Goal: Book appointment/travel/reservation

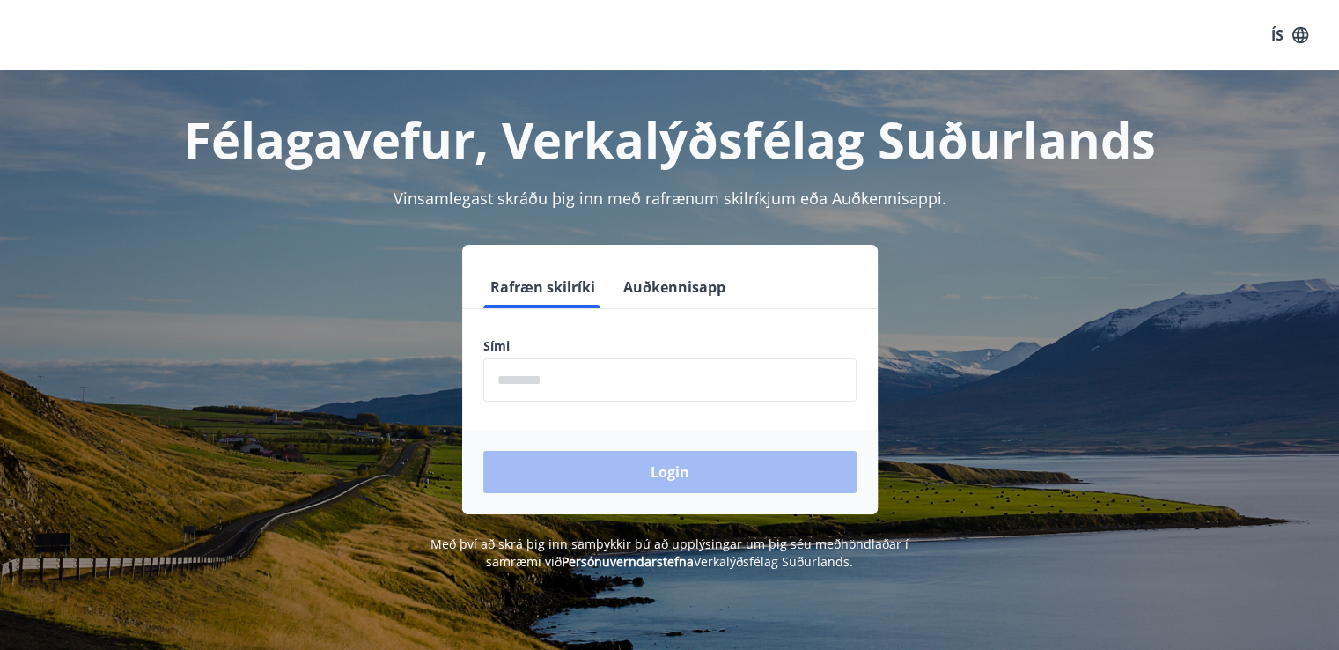
click at [631, 290] on button "Auðkennisapp" at bounding box center [674, 287] width 116 height 42
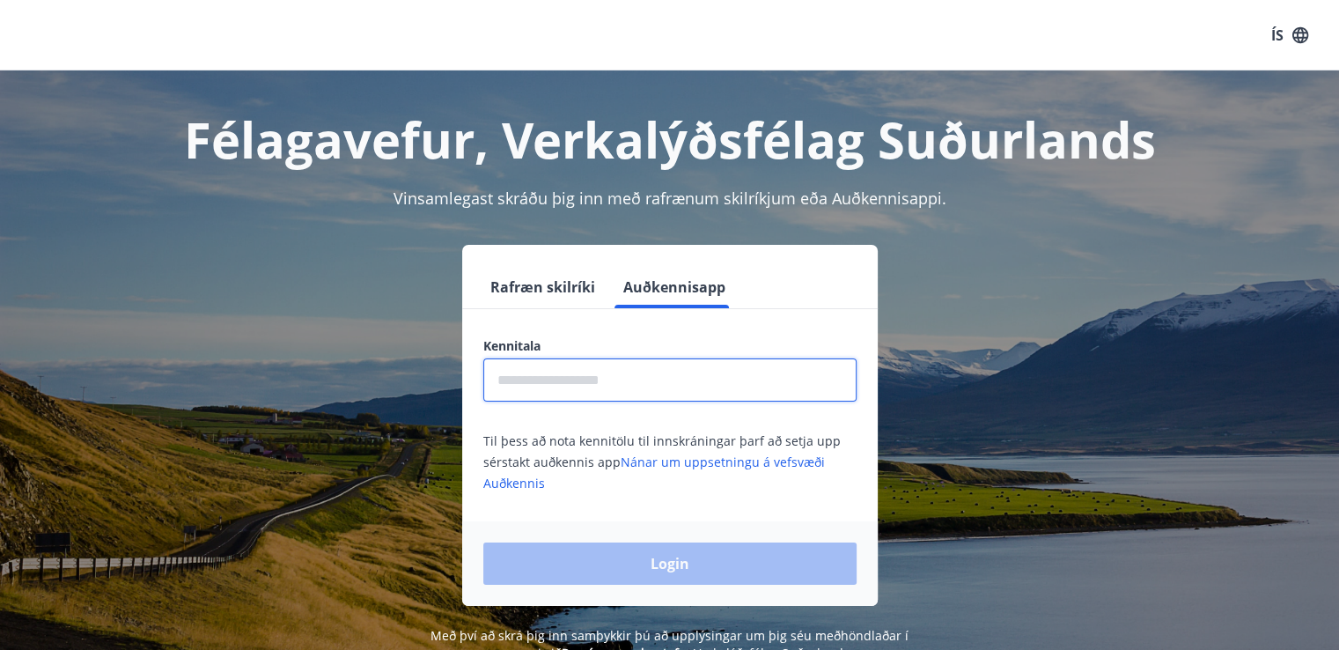
click at [595, 397] on input "text" at bounding box center [669, 379] width 373 height 43
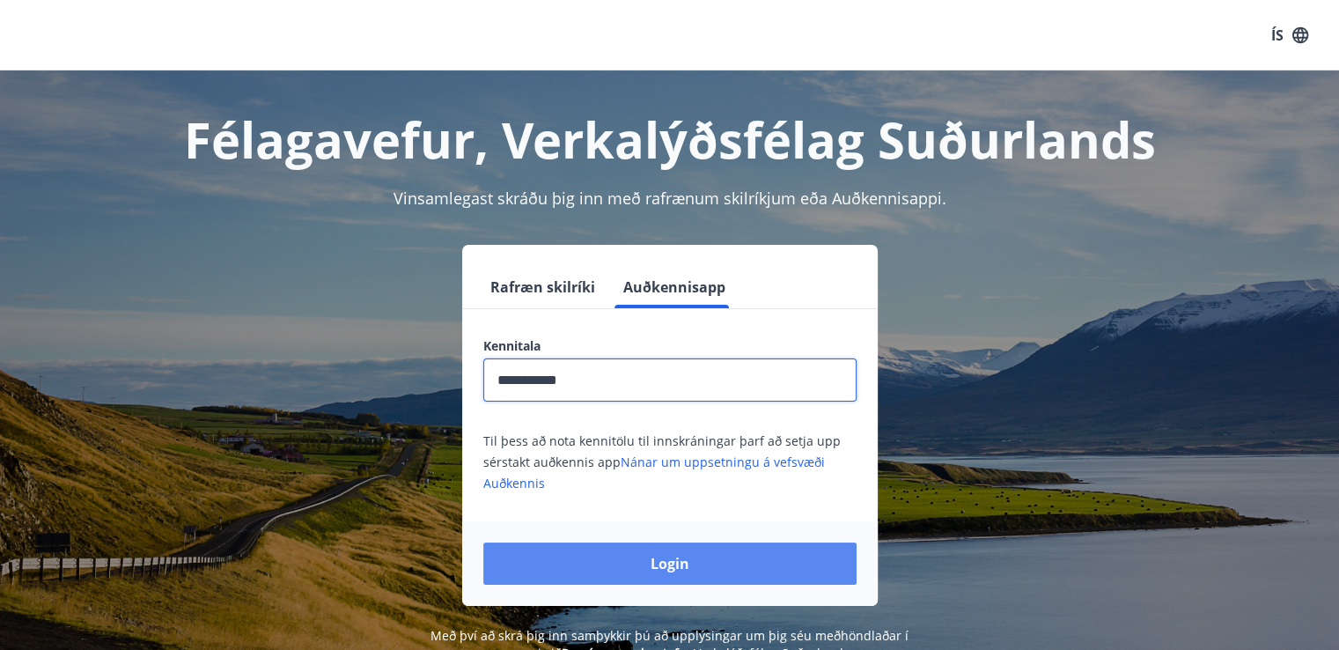
type input "**********"
click at [669, 556] on button "Login" at bounding box center [669, 563] width 373 height 42
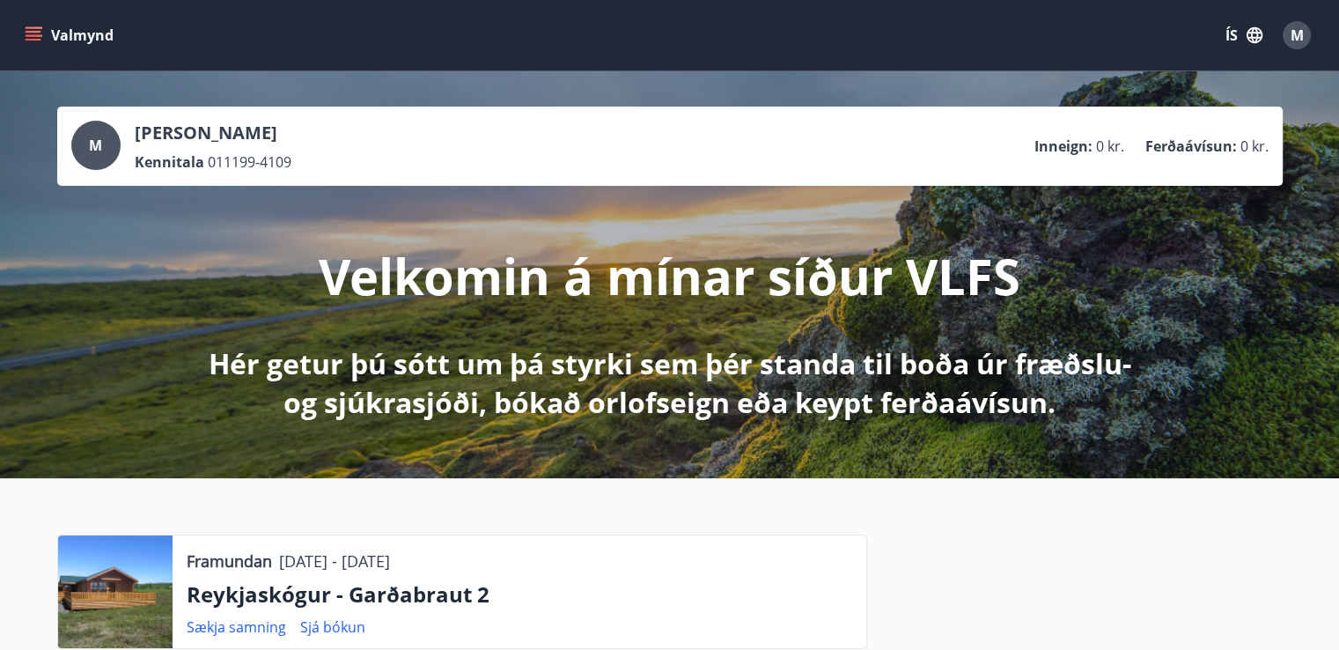
click at [39, 38] on icon "menu" at bounding box center [34, 35] width 18 height 18
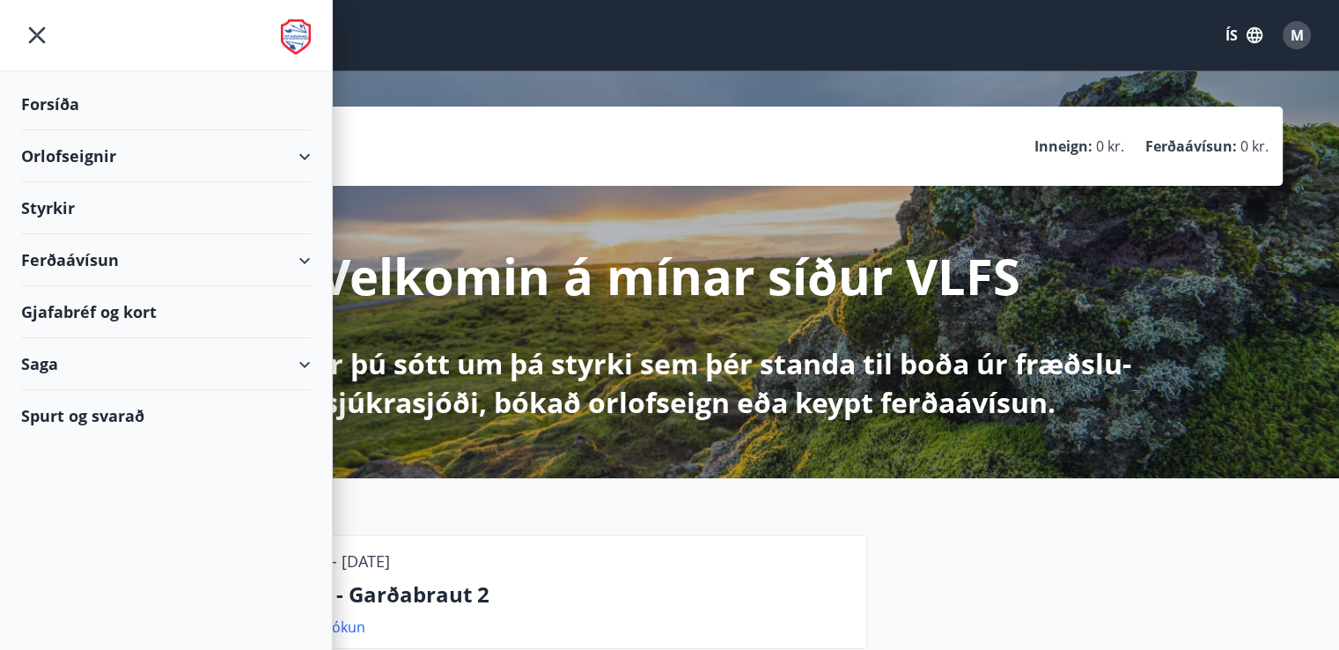
click at [104, 159] on div "Orlofseignir" at bounding box center [166, 156] width 290 height 52
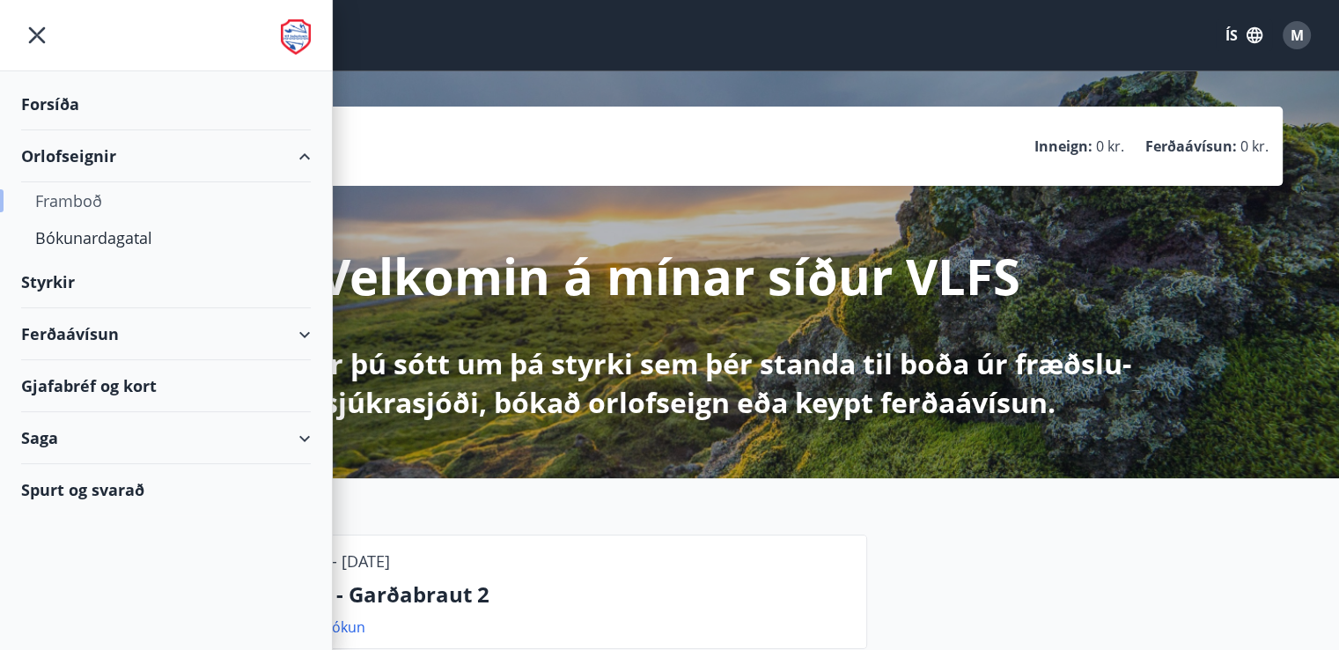
click at [70, 203] on div "Framboð" at bounding box center [165, 200] width 261 height 37
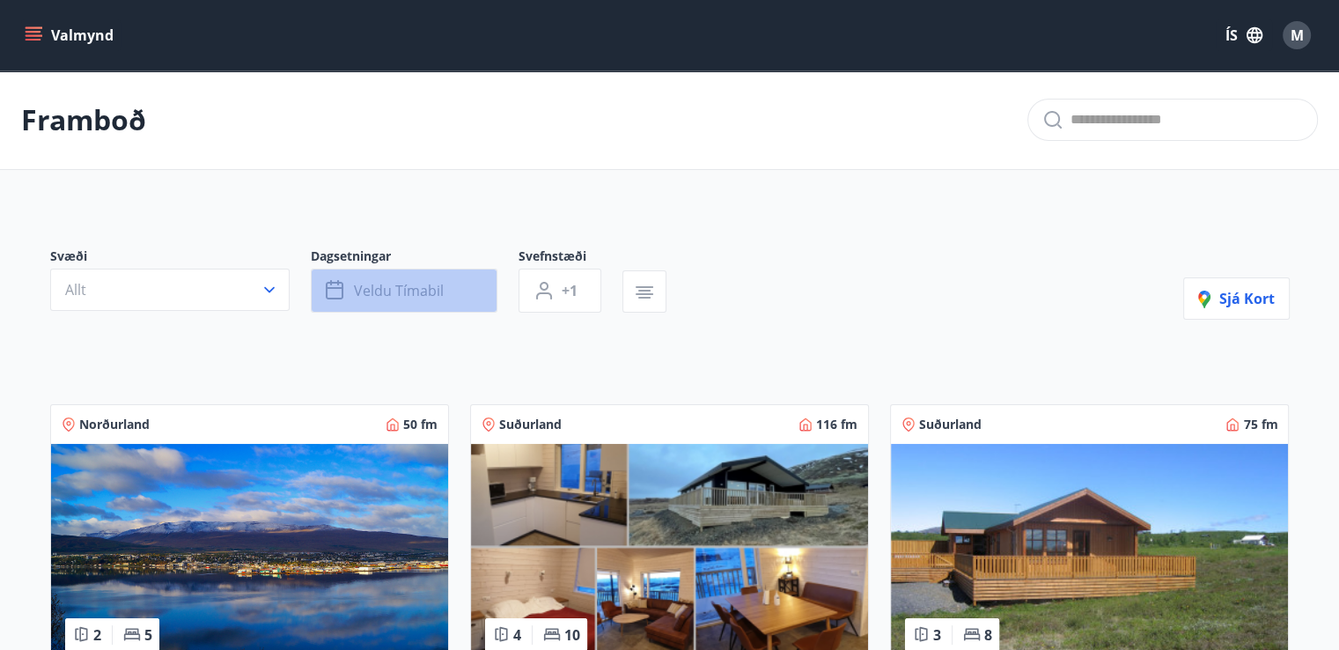
click at [415, 301] on button "Veldu tímabil" at bounding box center [404, 290] width 187 height 44
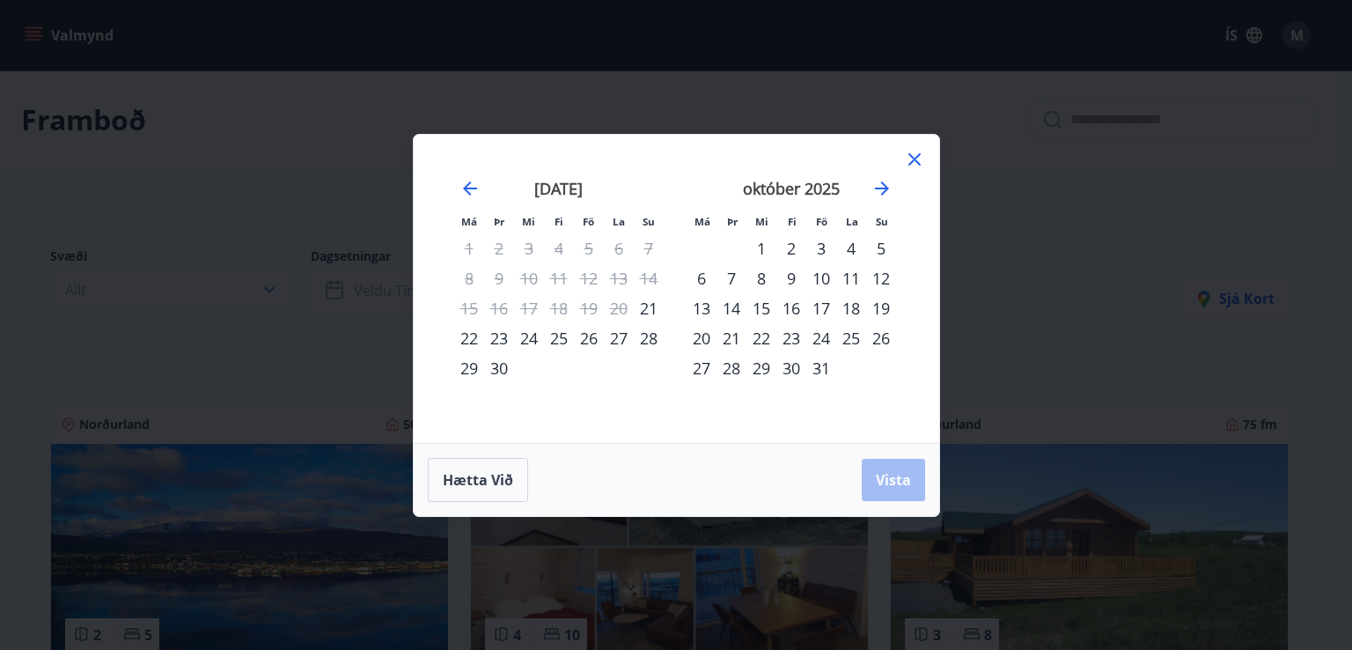
click at [587, 334] on div "26" at bounding box center [589, 338] width 30 height 30
click at [621, 335] on div "27" at bounding box center [619, 338] width 30 height 30
click at [897, 493] on button "Vista" at bounding box center [893, 480] width 63 height 42
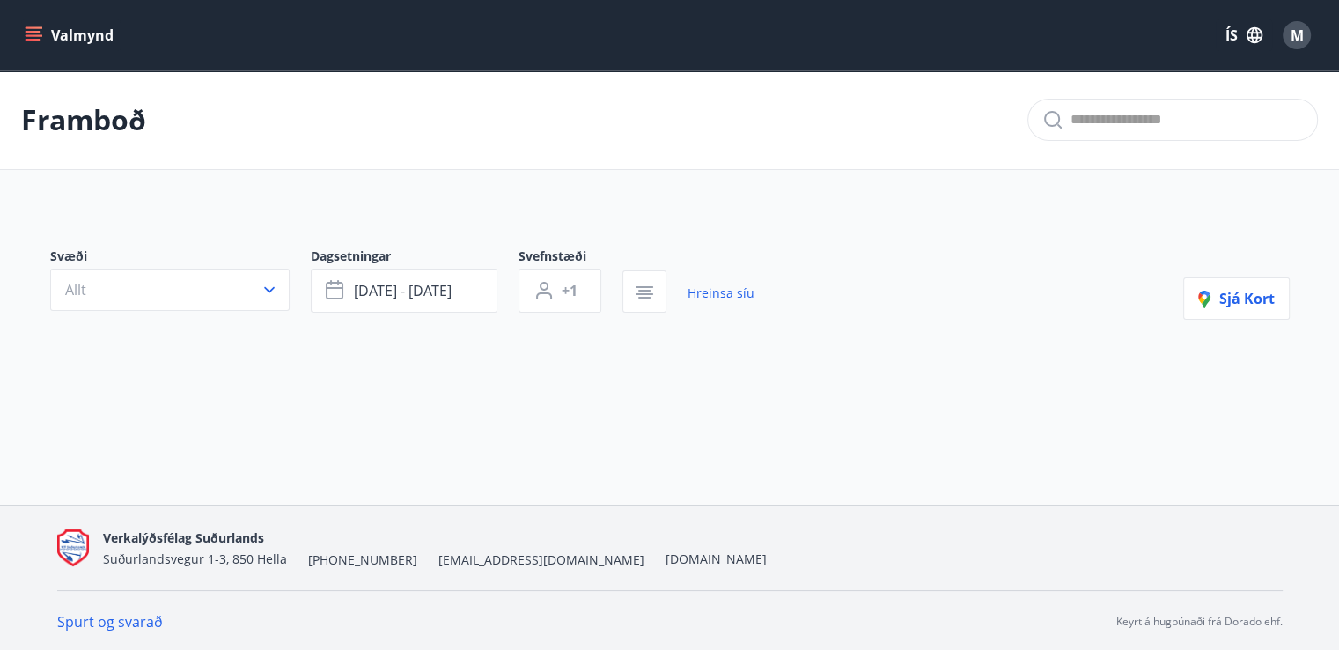
scroll to position [2, 0]
click at [416, 279] on span "[DATE] - [DATE]" at bounding box center [403, 288] width 98 height 19
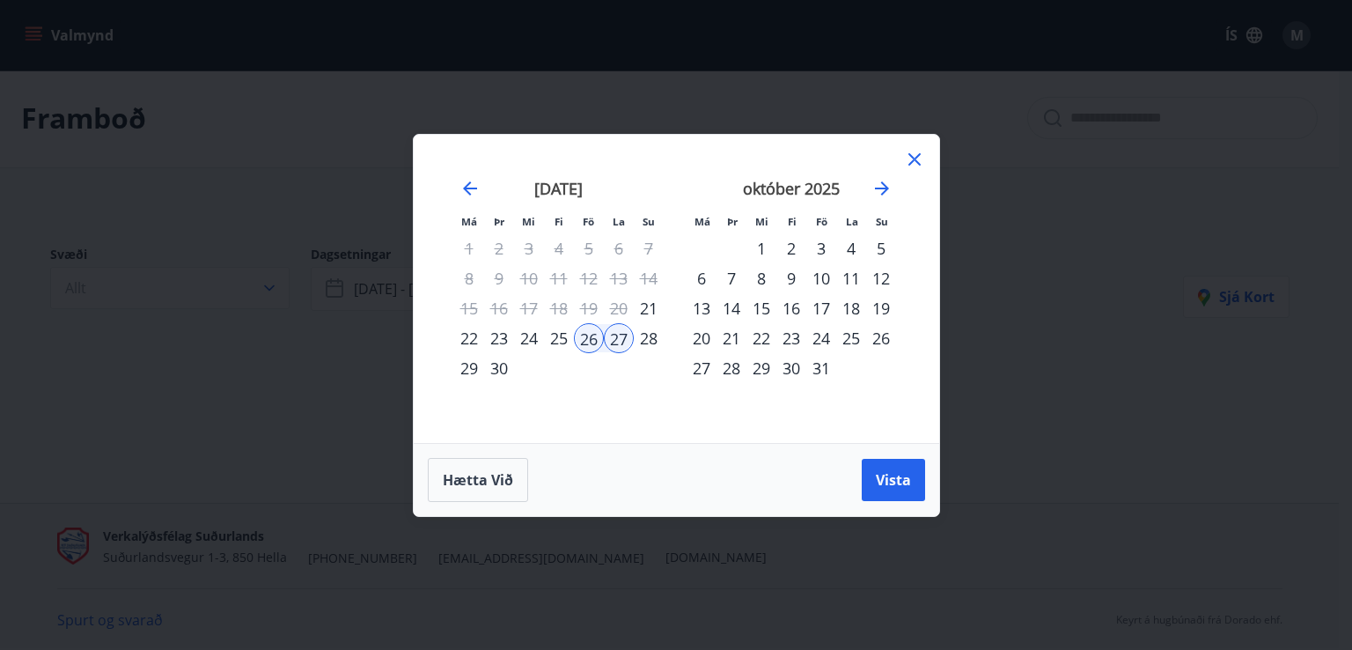
click at [648, 332] on div "28" at bounding box center [649, 338] width 30 height 30
click at [584, 339] on div "26" at bounding box center [589, 338] width 30 height 30
click at [643, 327] on div "28" at bounding box center [649, 338] width 30 height 30
click at [901, 483] on span "Vista" at bounding box center [893, 479] width 35 height 19
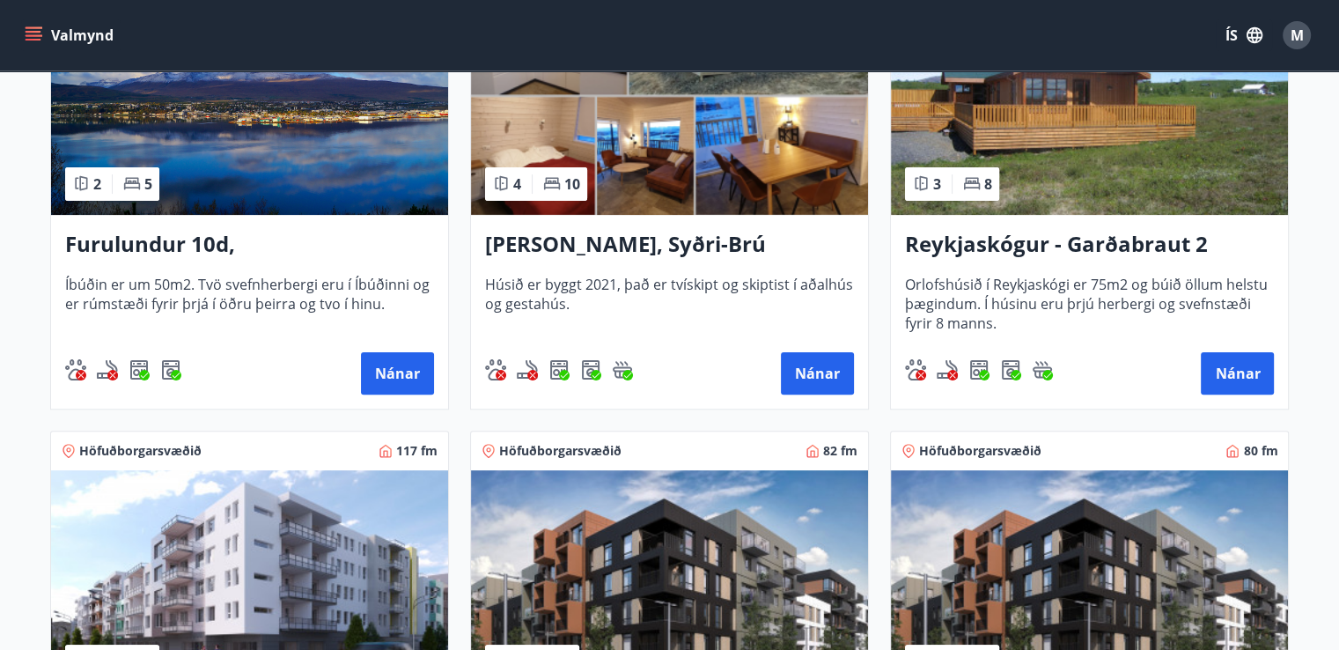
scroll to position [458, 0]
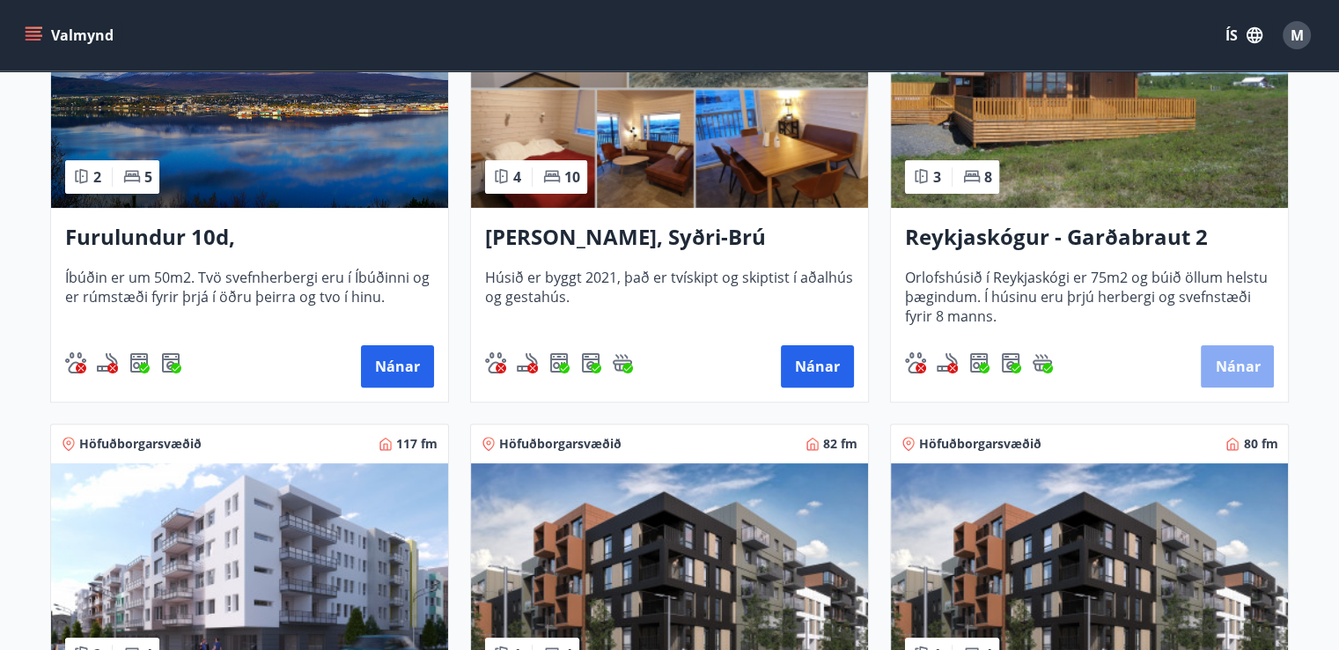
click at [1230, 357] on button "Nánar" at bounding box center [1236, 366] width 73 height 42
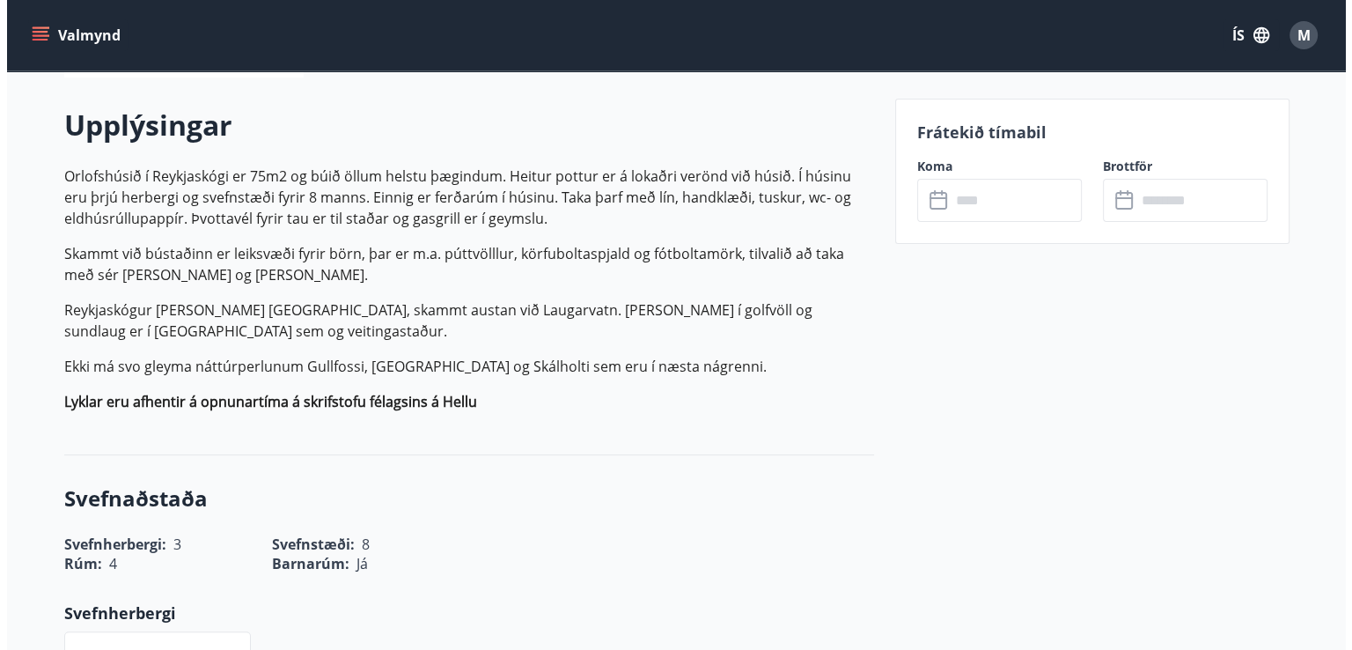
scroll to position [486, 0]
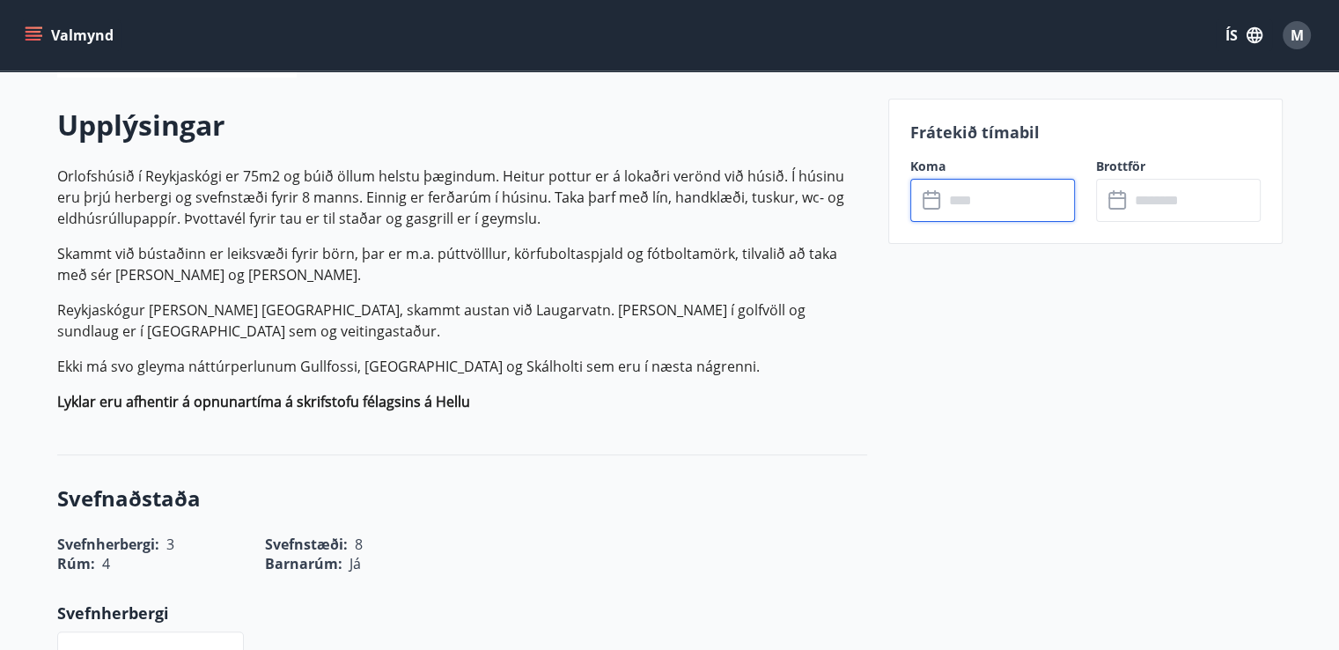
click at [1015, 179] on input "text" at bounding box center [1008, 200] width 131 height 43
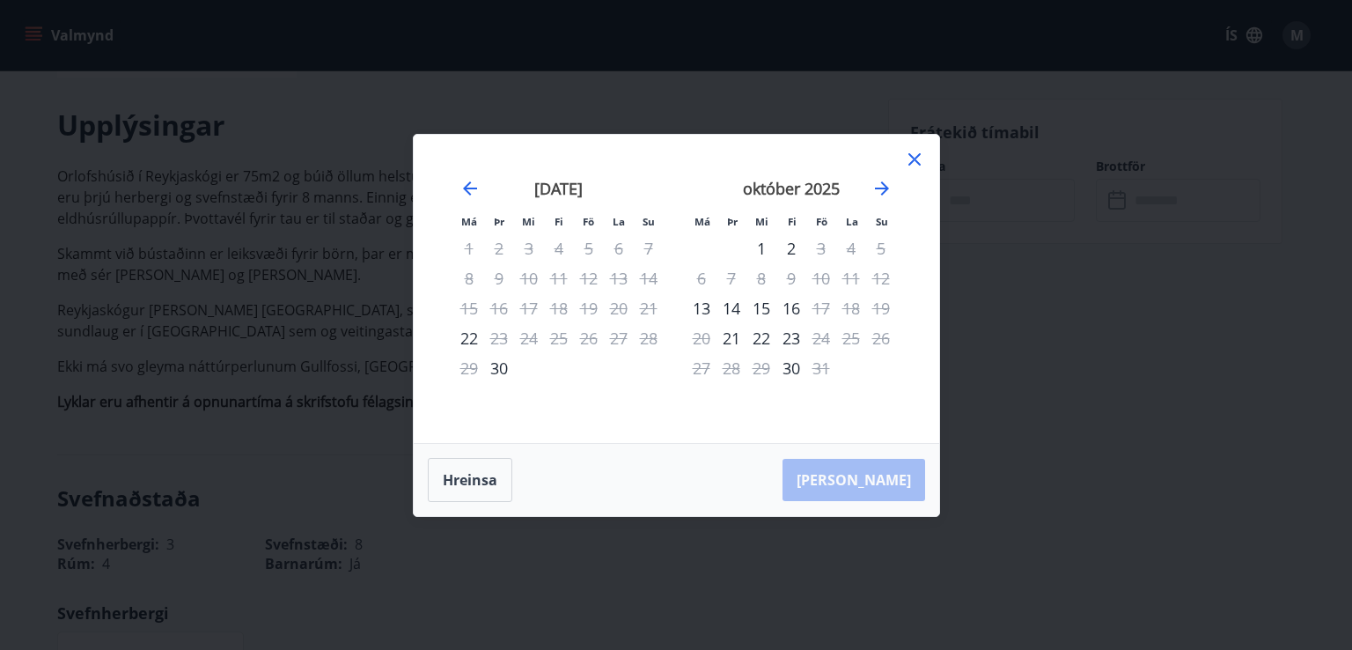
click at [926, 145] on div "Má Þr Mi Fi Fö La Su Má Þr Mi Fi Fö La Su [DATE] 1 2 3 4 5 6 7 8 9 10 11 12 13 …" at bounding box center [676, 289] width 525 height 308
click at [277, 277] on div "Má Þr Mi Fi Fö La Su Má Þr Mi Fi Fö La Su [DATE] 1 2 3 4 5 6 7 8 9 10 11 12 13 …" at bounding box center [676, 325] width 1352 height 650
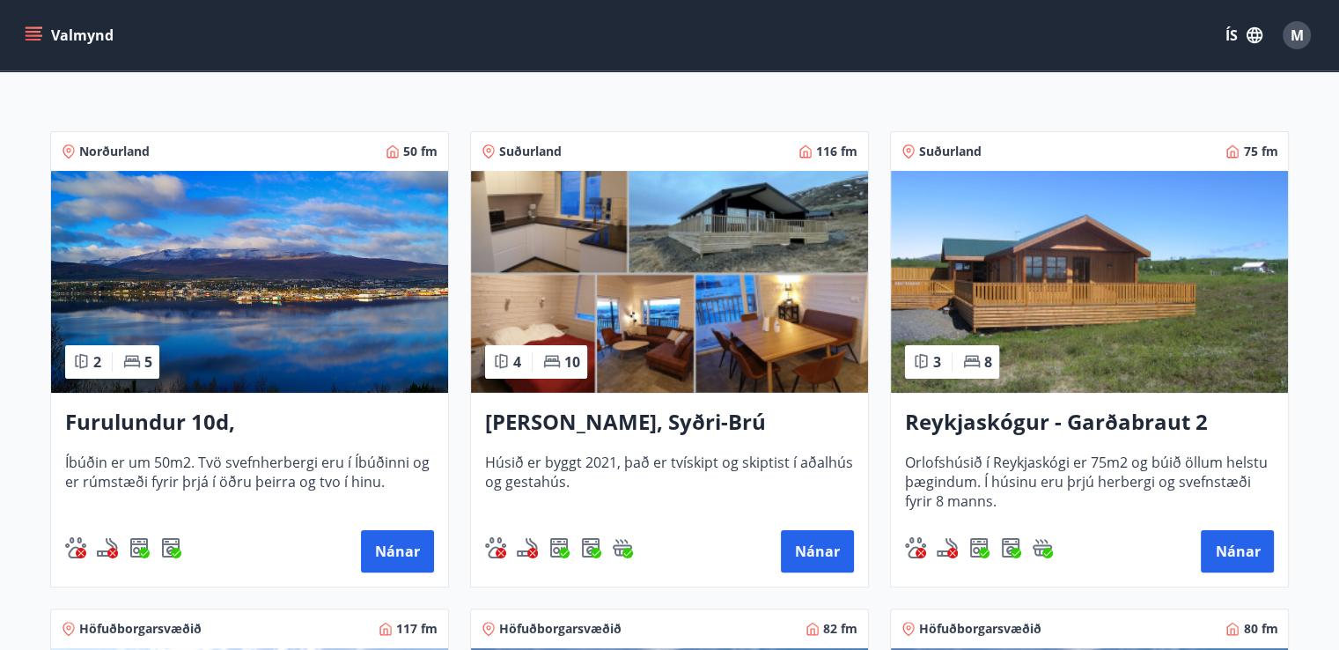
click at [727, 348] on img at bounding box center [669, 282] width 397 height 222
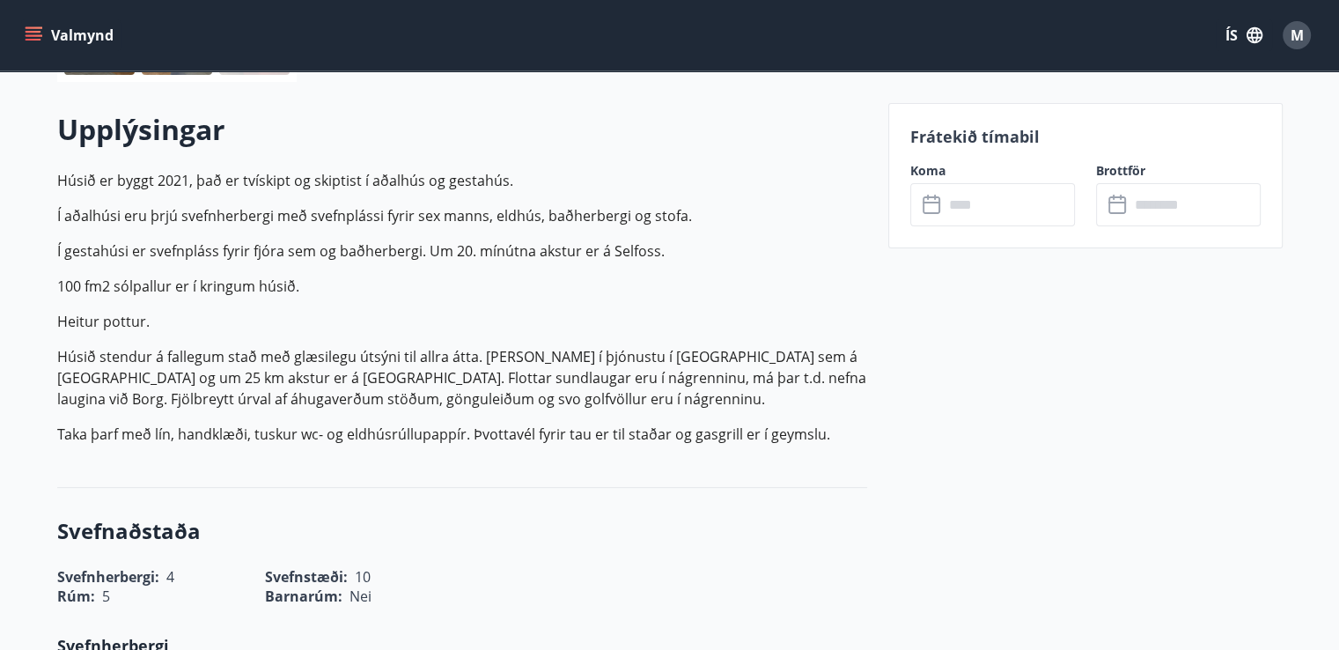
scroll to position [486, 0]
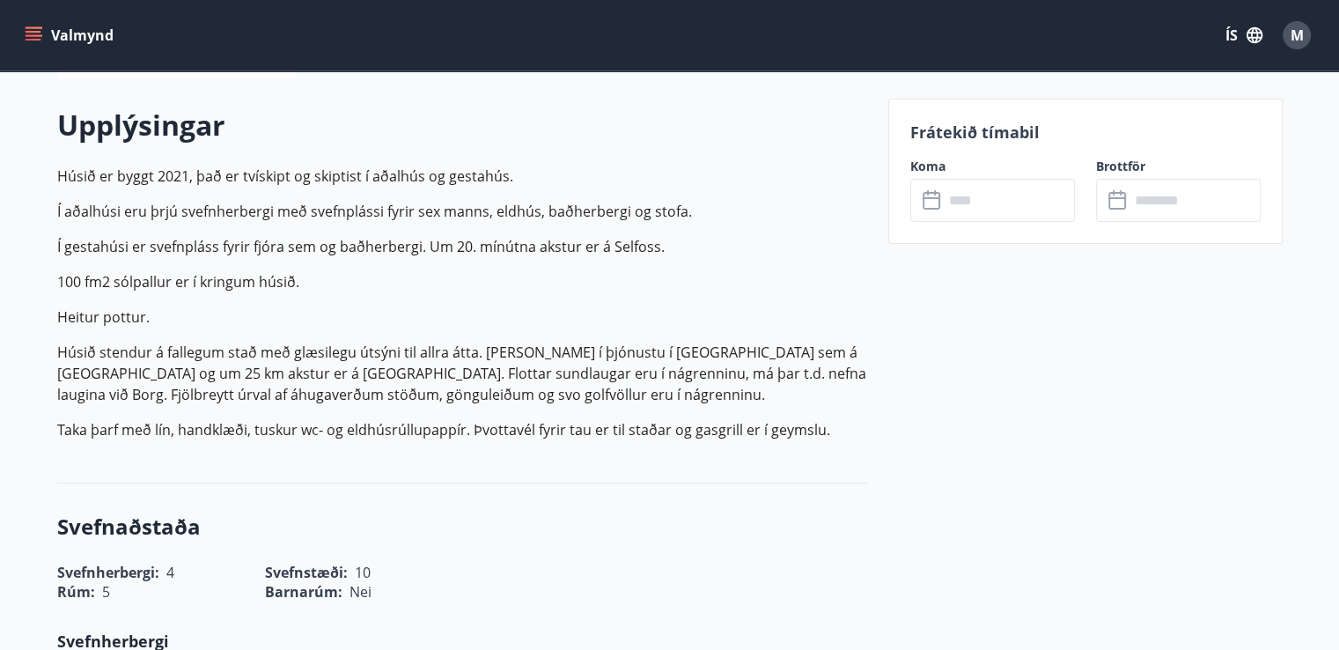
click at [1017, 217] on input "text" at bounding box center [1008, 200] width 131 height 43
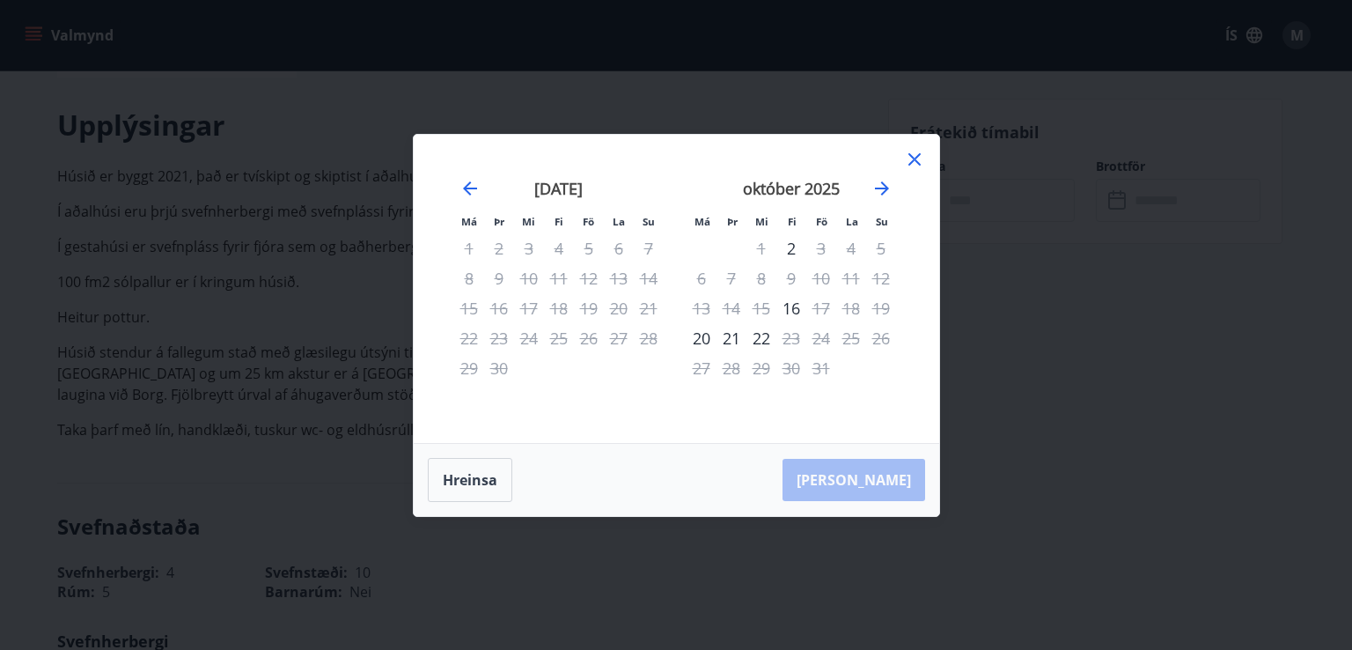
click at [915, 154] on icon at bounding box center [914, 159] width 21 height 21
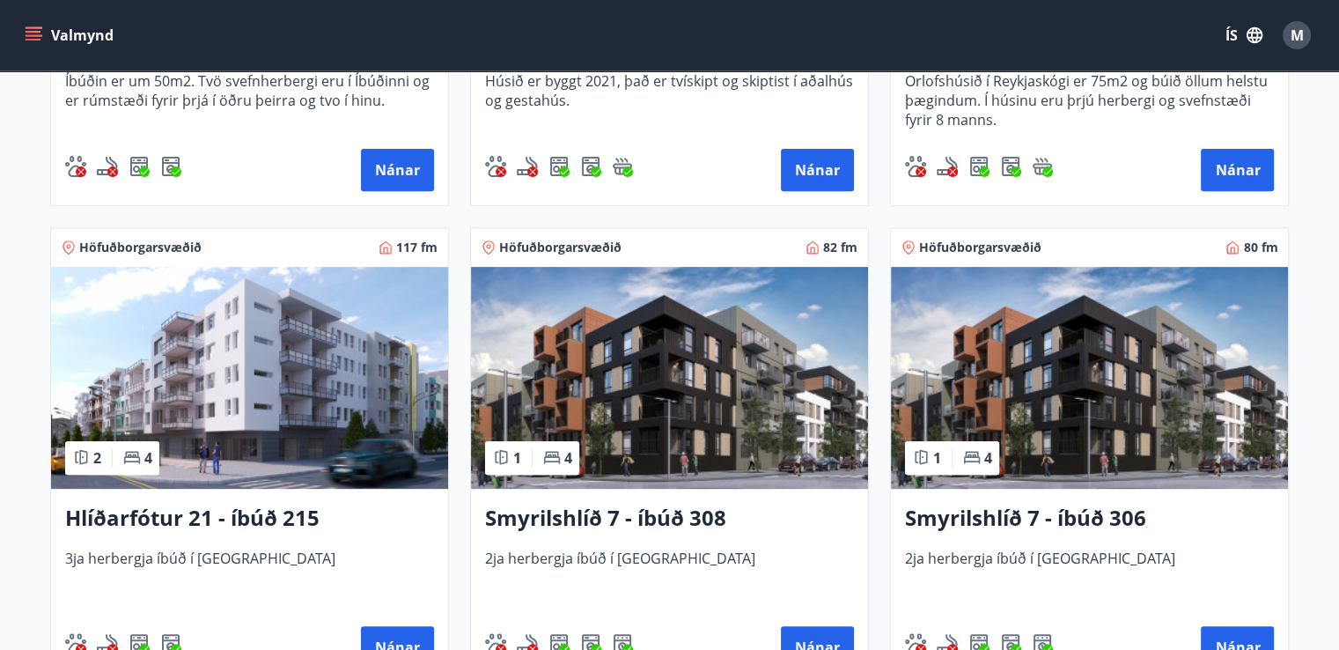
click at [318, 385] on img at bounding box center [249, 378] width 397 height 222
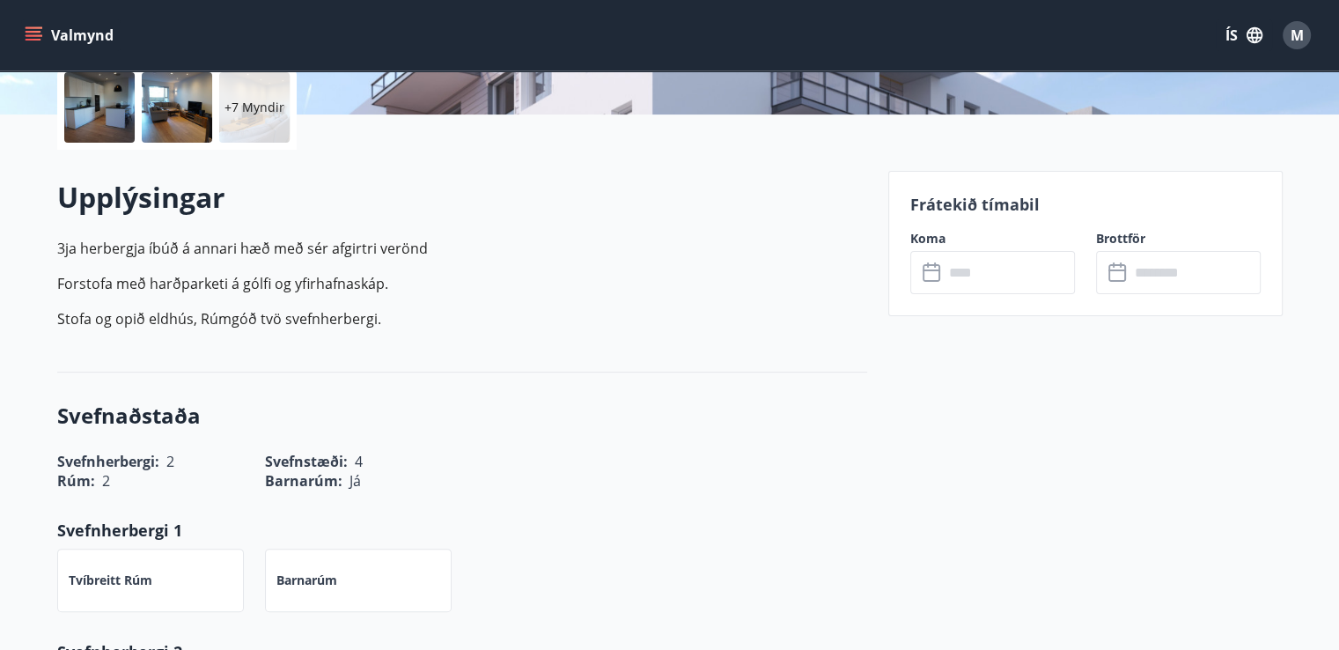
scroll to position [444, 0]
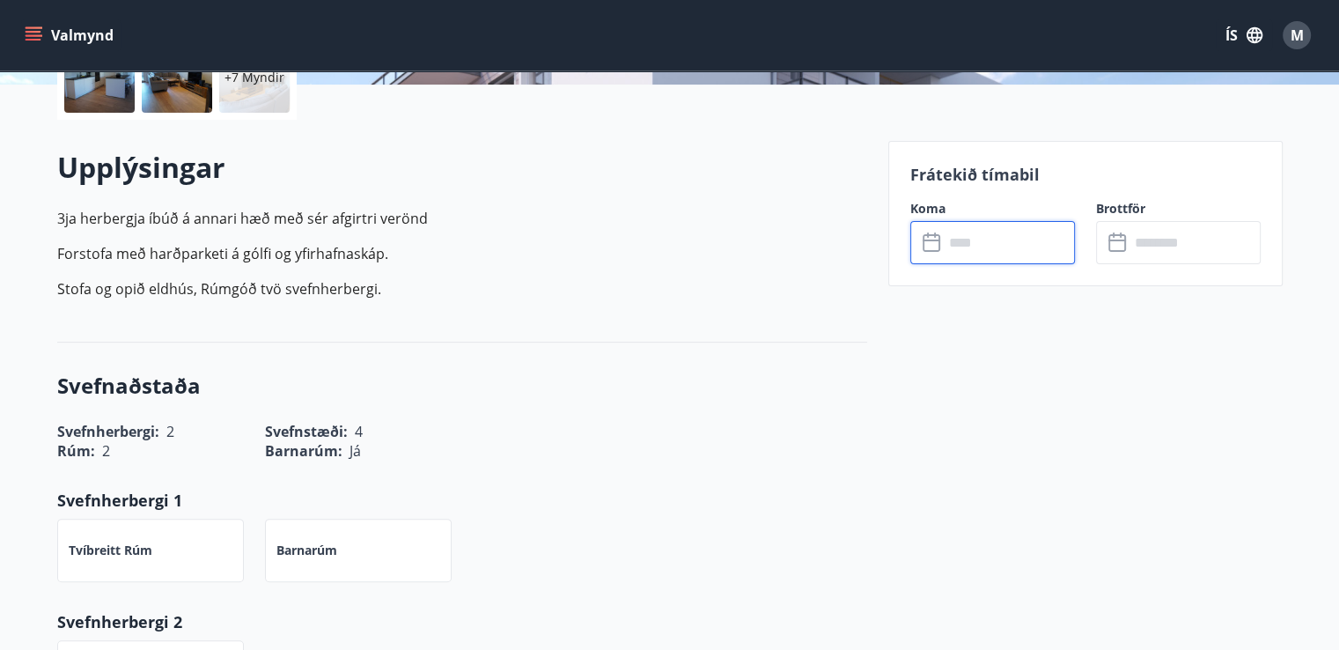
click at [995, 243] on input "text" at bounding box center [1008, 242] width 131 height 43
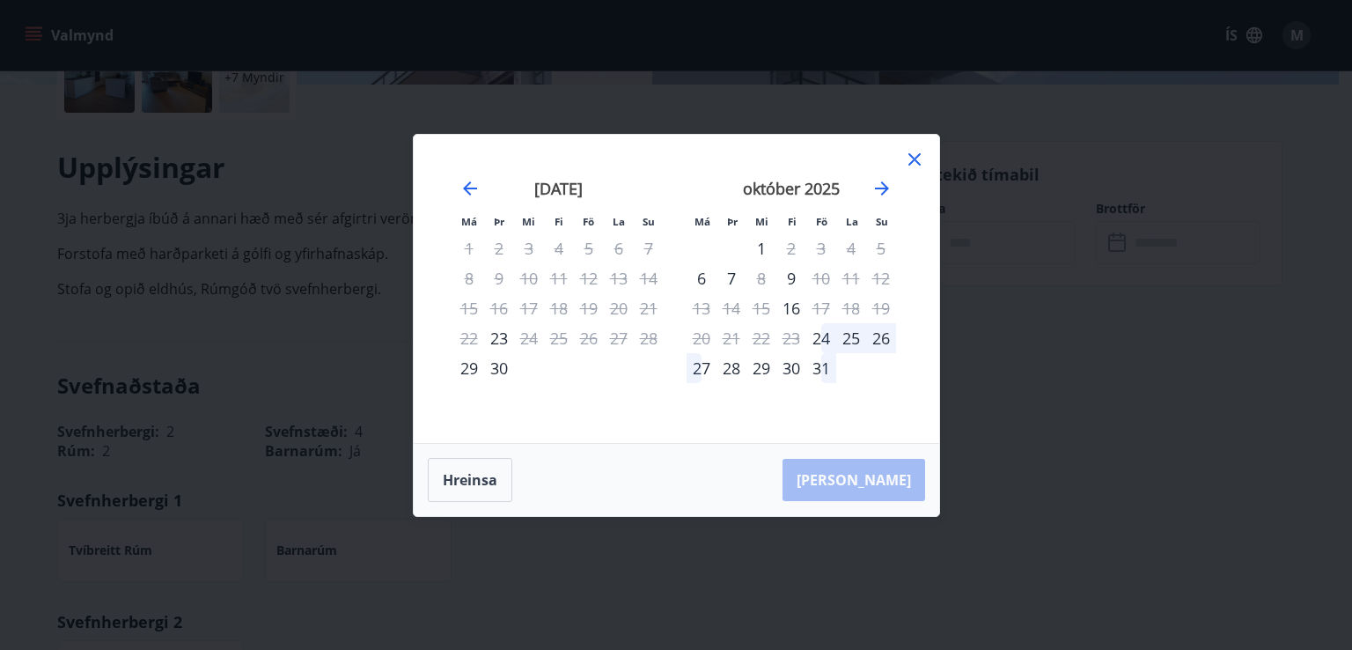
click at [911, 159] on icon at bounding box center [914, 159] width 21 height 21
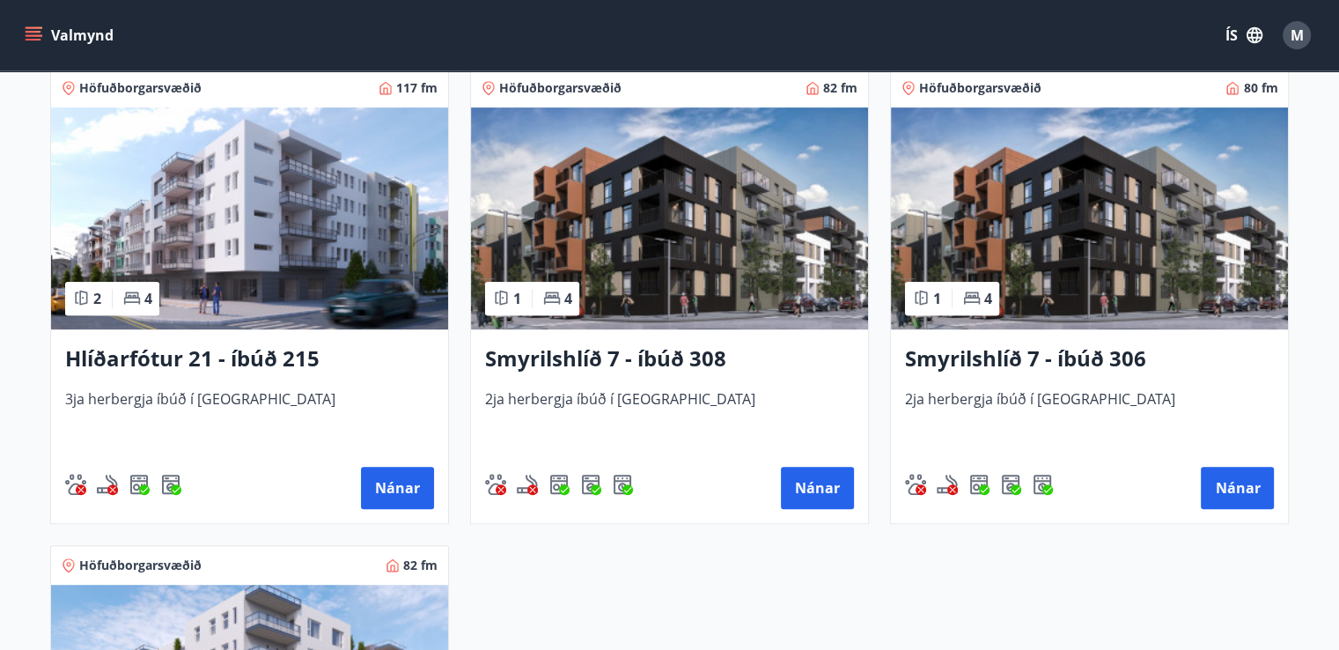
click at [695, 265] on img at bounding box center [669, 218] width 397 height 222
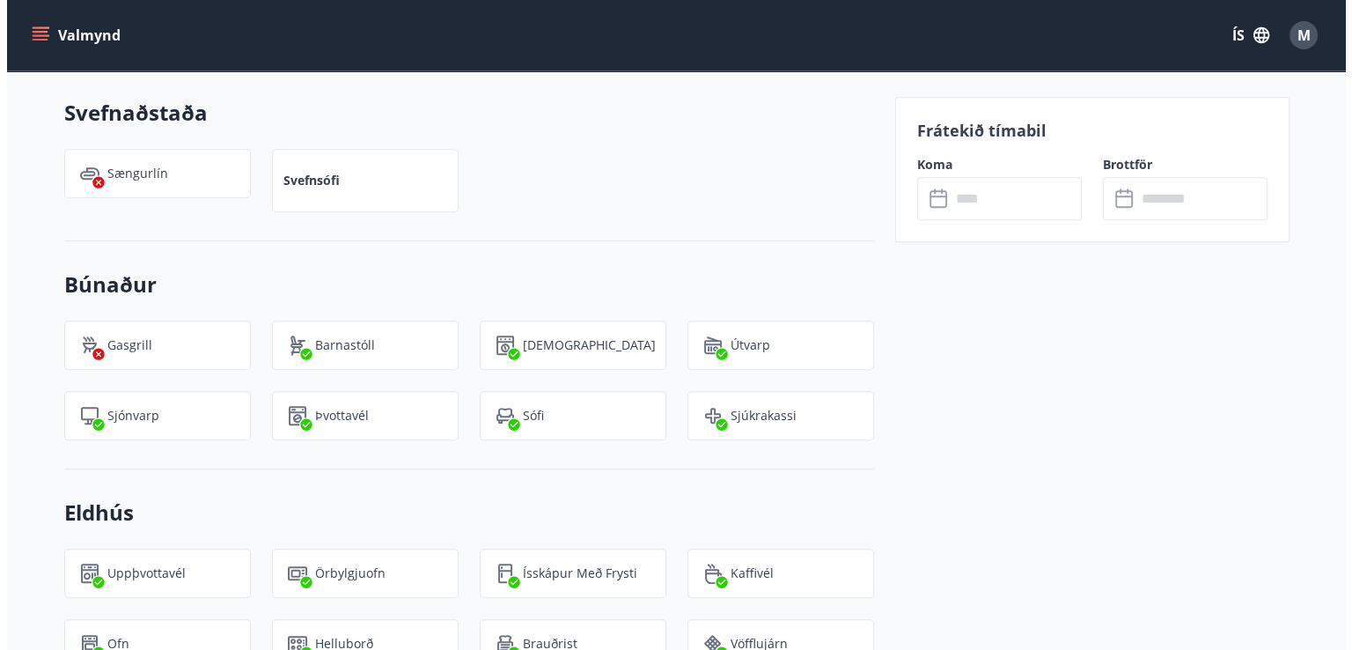
scroll to position [986, 0]
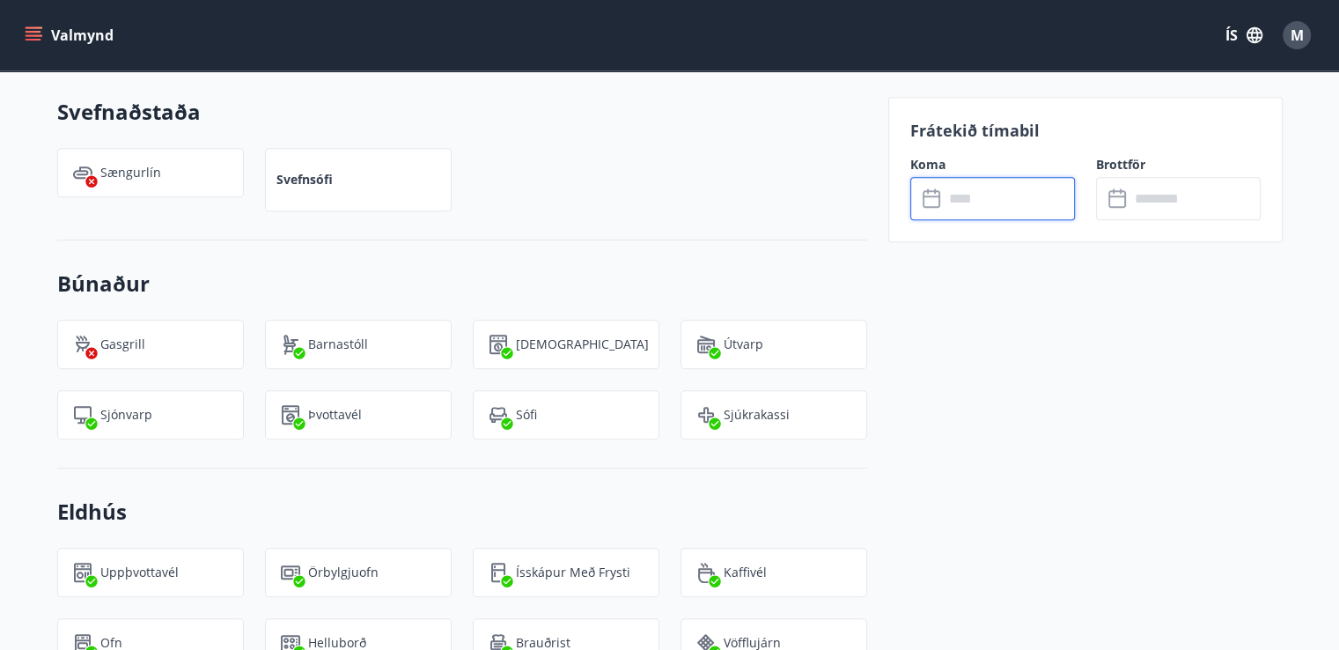
click at [1034, 192] on input "text" at bounding box center [1008, 198] width 131 height 43
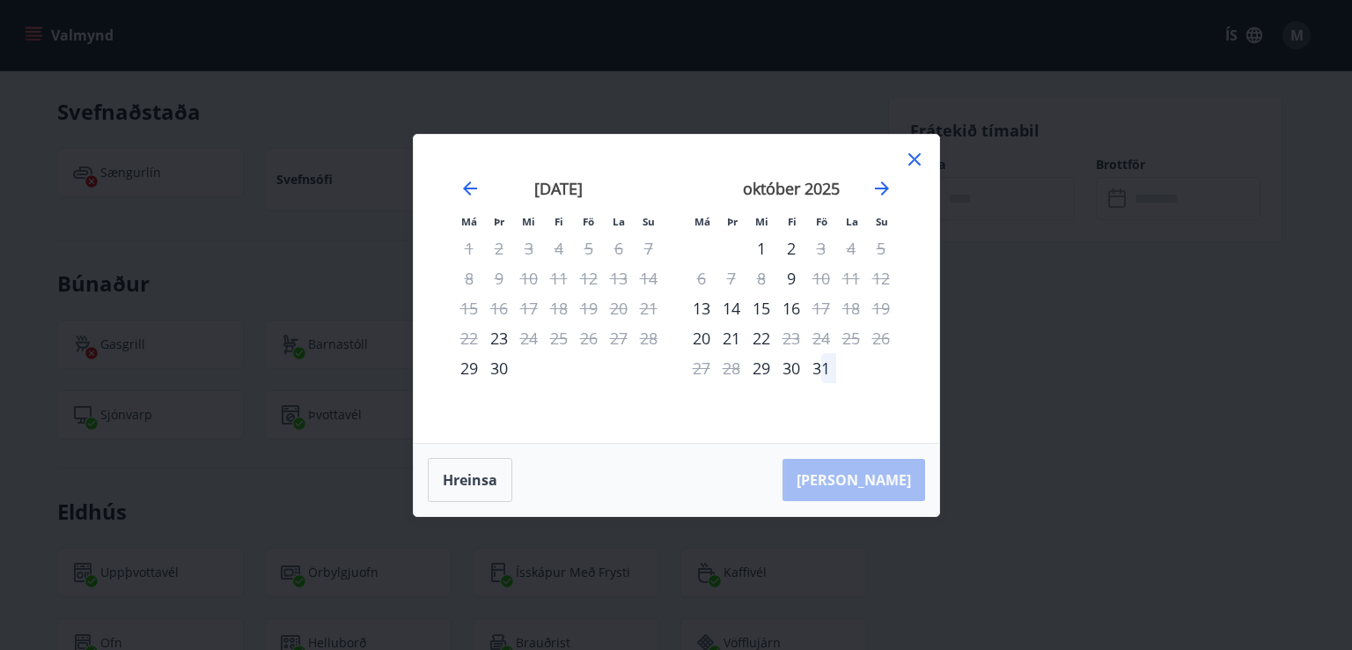
click at [1034, 192] on div "Má Þr Mi Fi Fö La Su Má Þr Mi Fi Fö La Su [DATE] 1 2 3 4 5 6 7 8 9 10 11 12 13 …" at bounding box center [676, 325] width 1352 height 650
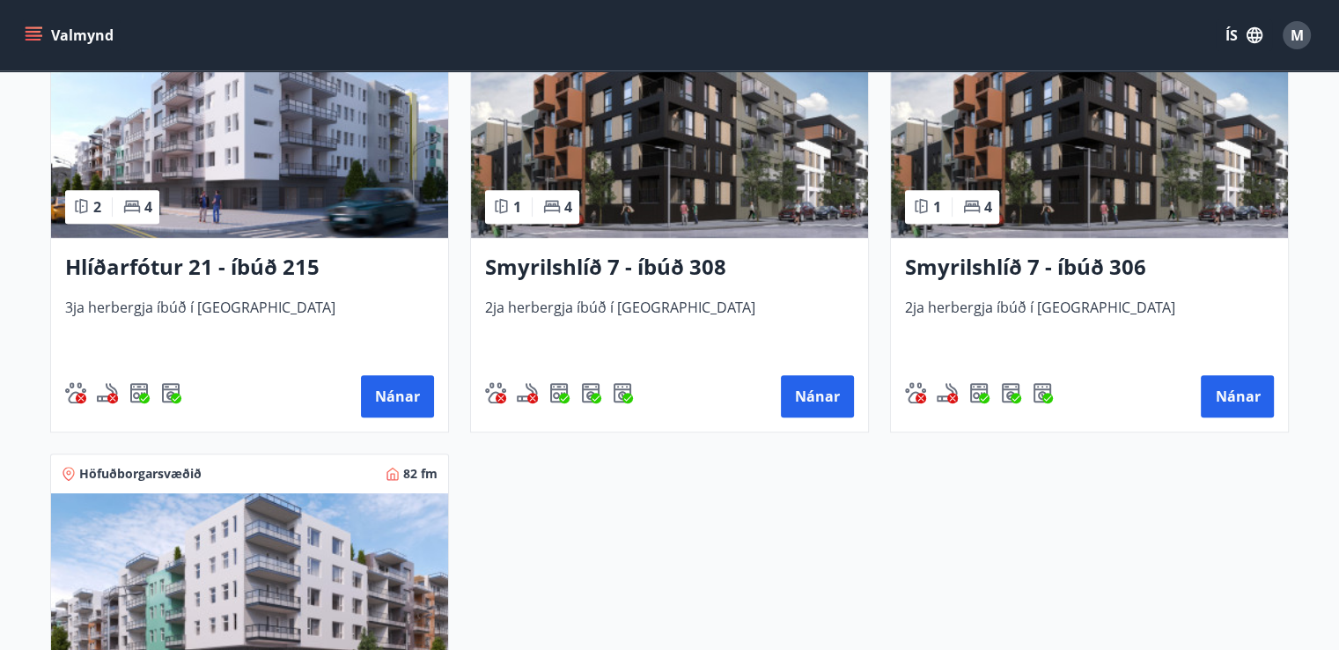
click at [1102, 182] on img at bounding box center [1089, 127] width 397 height 222
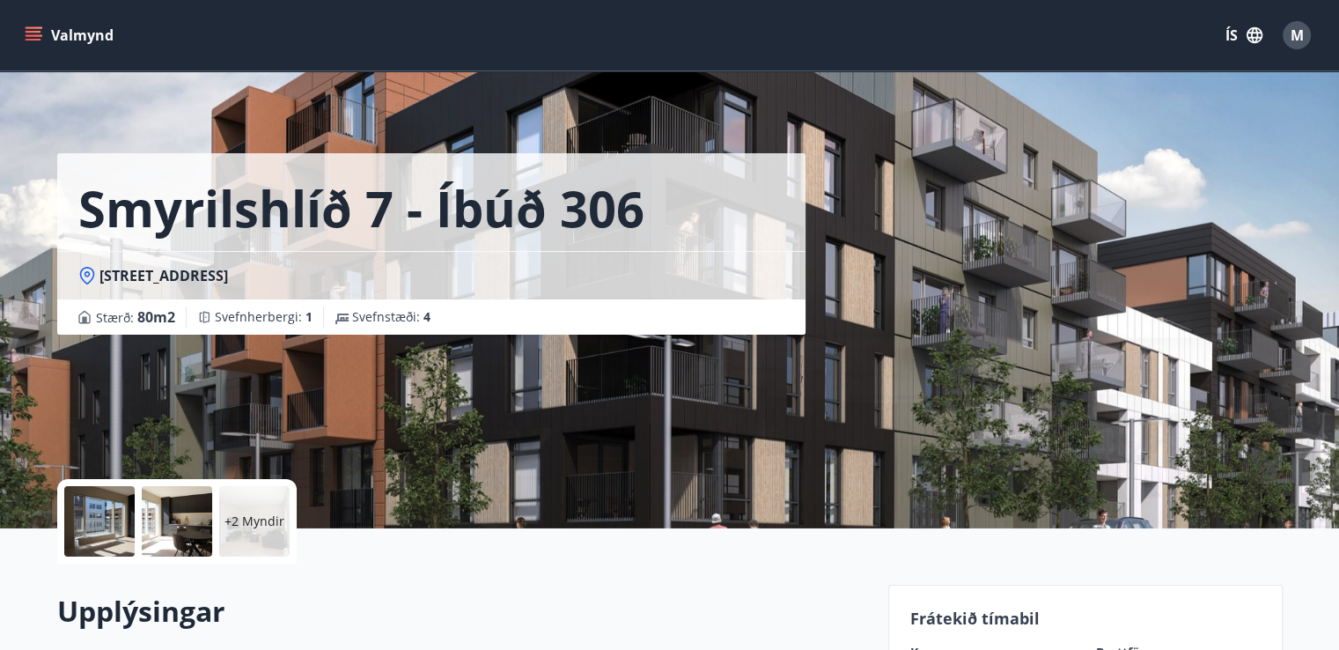
scroll to position [127, 0]
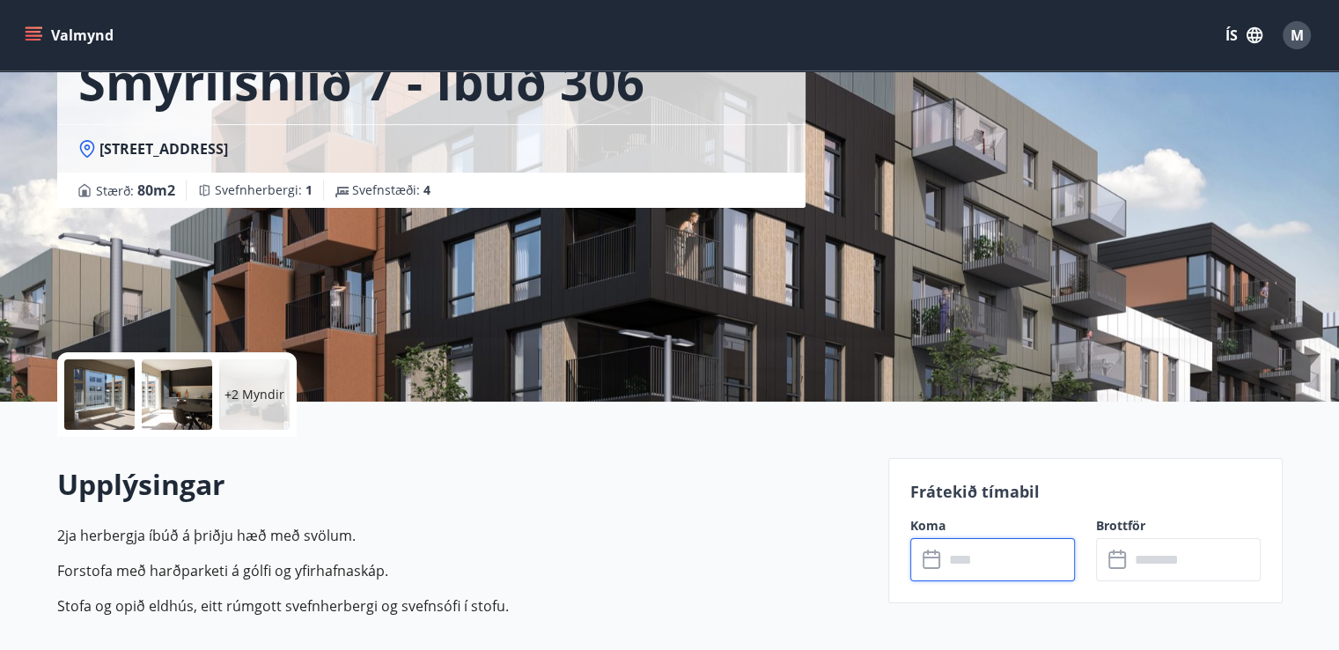
click at [987, 559] on input "text" at bounding box center [1008, 559] width 131 height 43
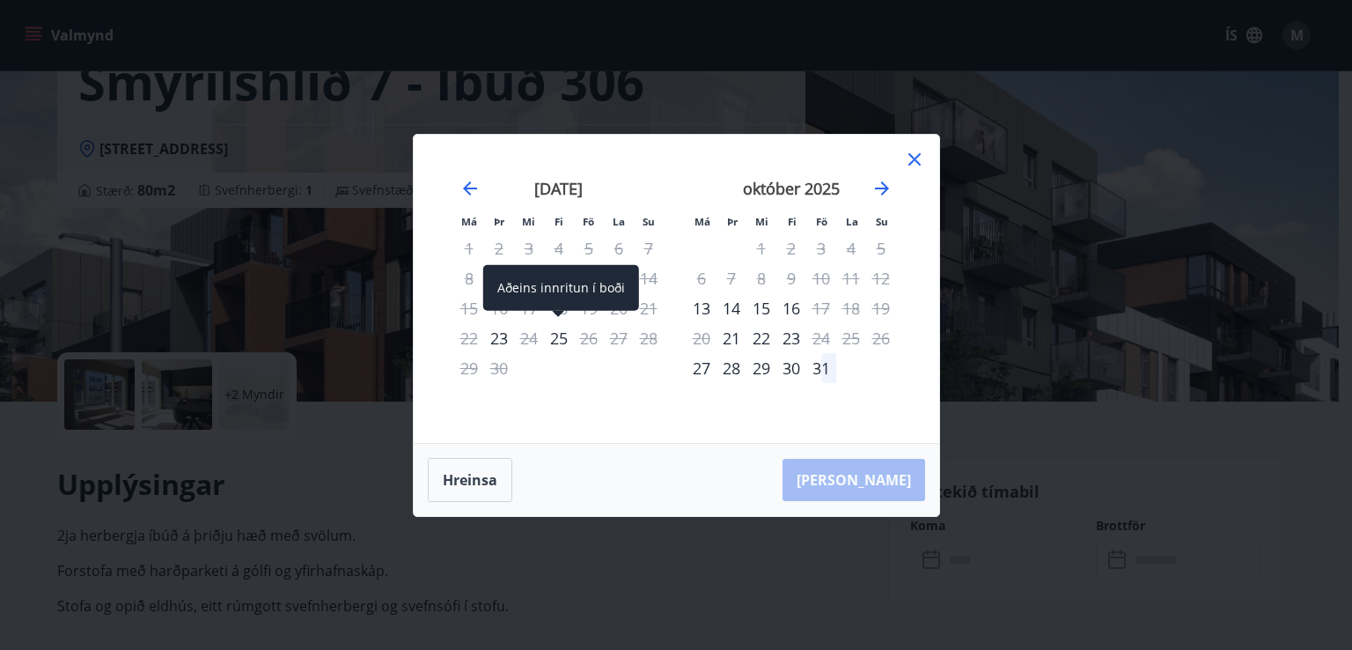
click at [563, 334] on div "25" at bounding box center [559, 338] width 30 height 30
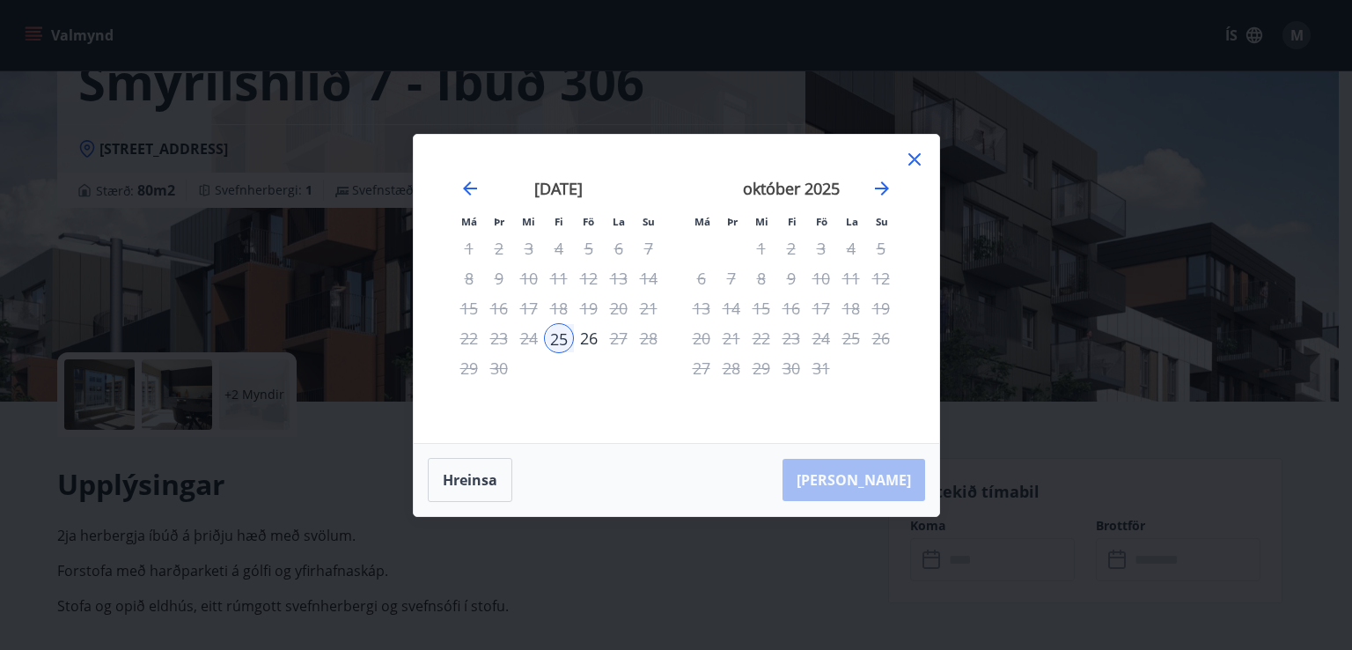
click at [919, 163] on icon at bounding box center [914, 159] width 12 height 12
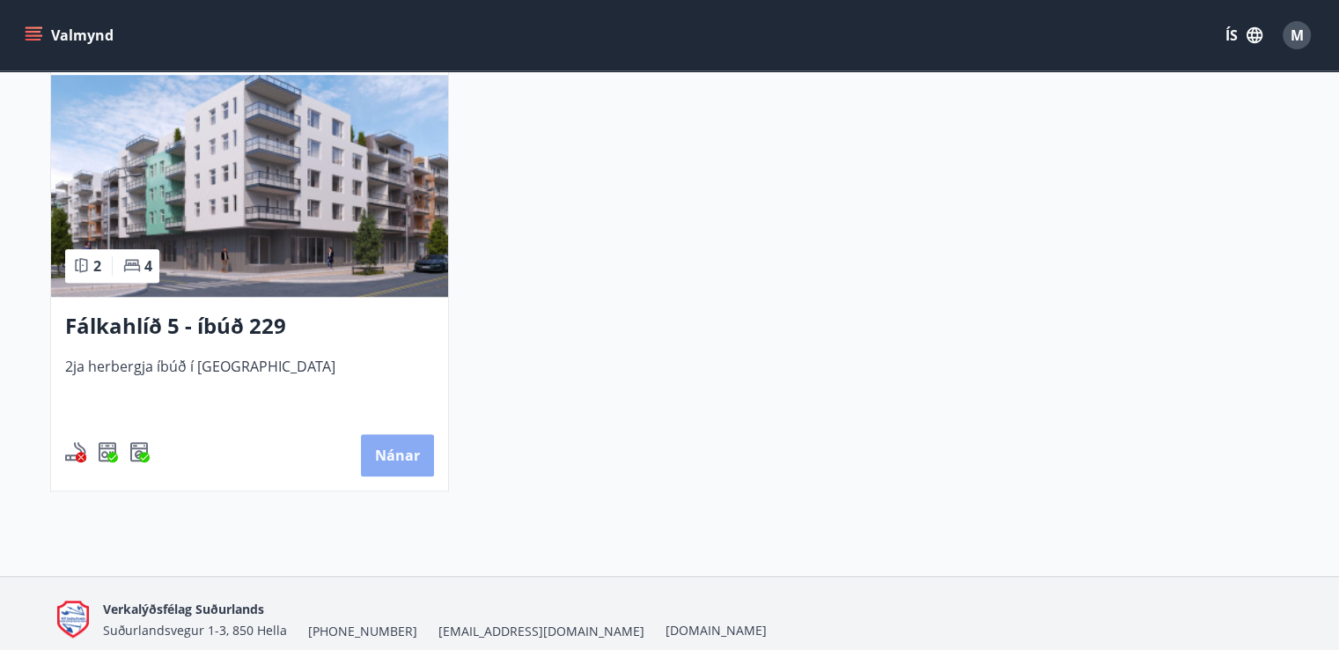
click at [397, 448] on button "Nánar" at bounding box center [397, 455] width 73 height 42
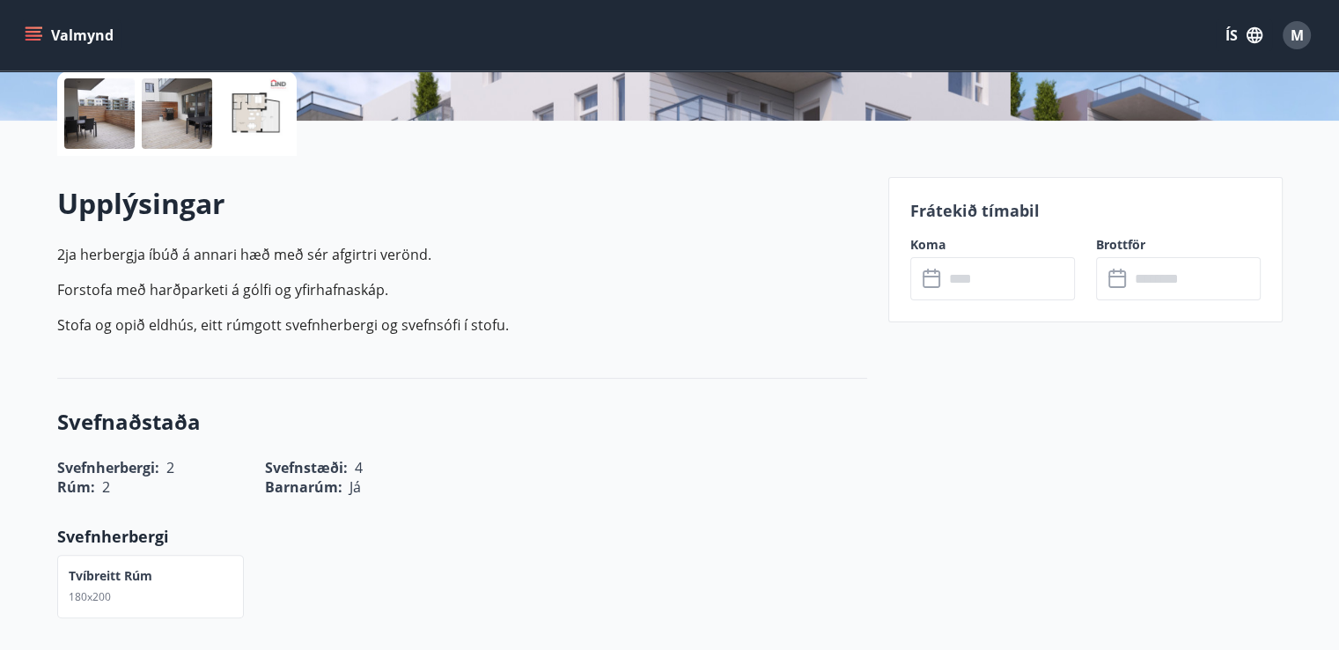
scroll to position [410, 0]
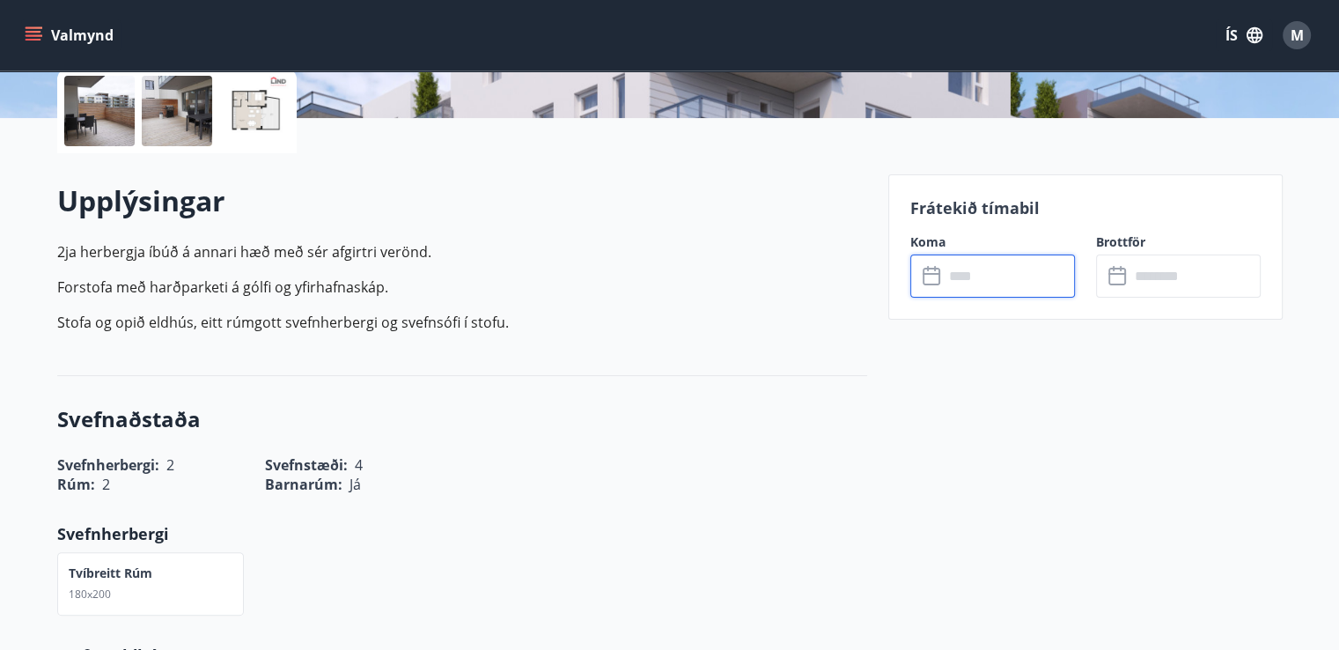
click at [963, 281] on input "text" at bounding box center [1008, 275] width 131 height 43
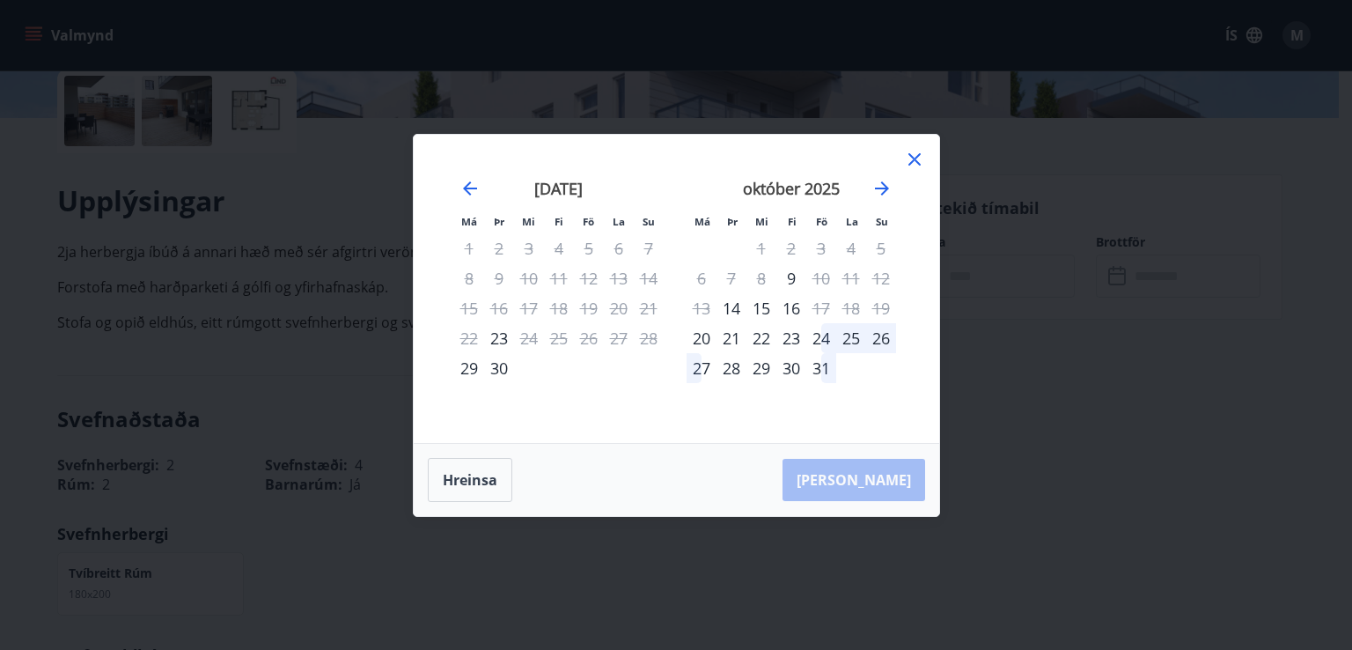
click at [920, 156] on icon at bounding box center [914, 159] width 21 height 21
